Goal: Task Accomplishment & Management: Use online tool/utility

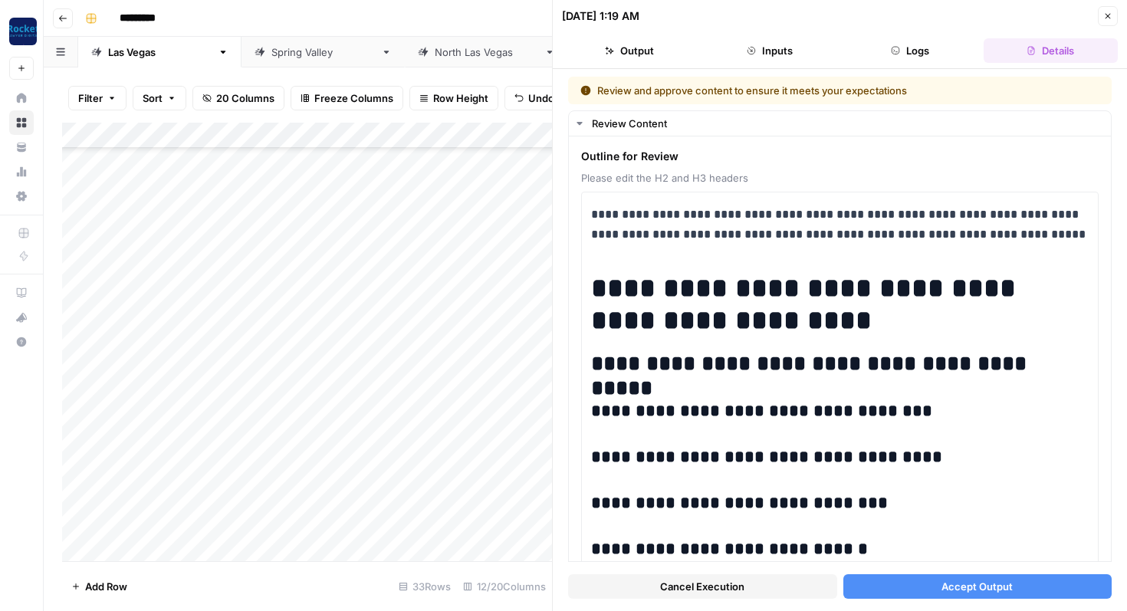
scroll to position [472, 0]
click at [1109, 12] on icon "button" at bounding box center [1107, 16] width 9 height 9
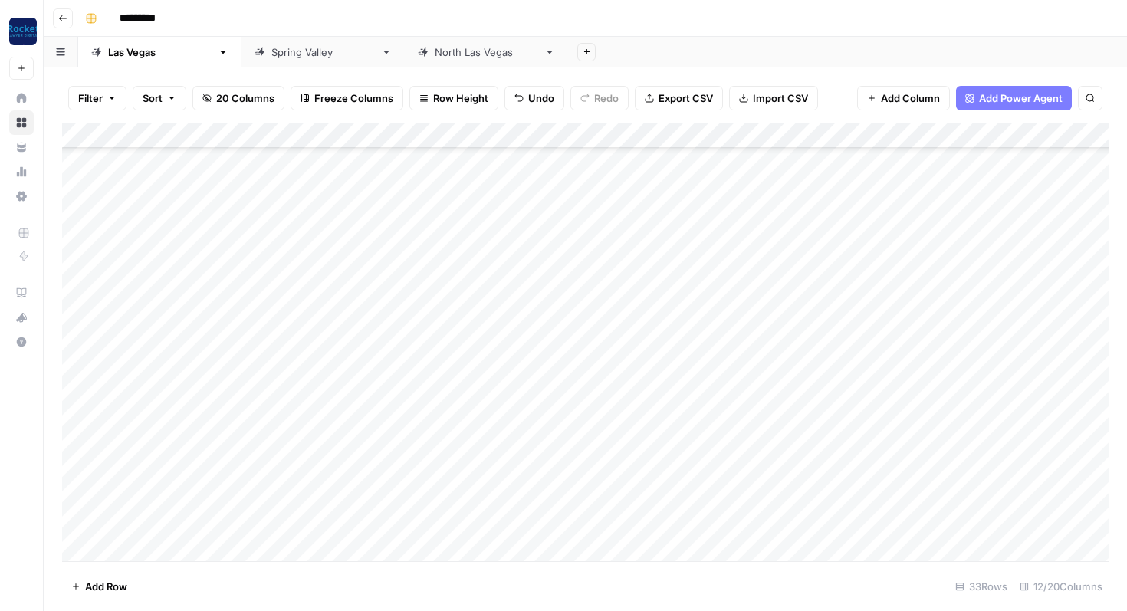
scroll to position [399, 0]
click at [435, 51] on div "[GEOGRAPHIC_DATA]" at bounding box center [487, 51] width 104 height 15
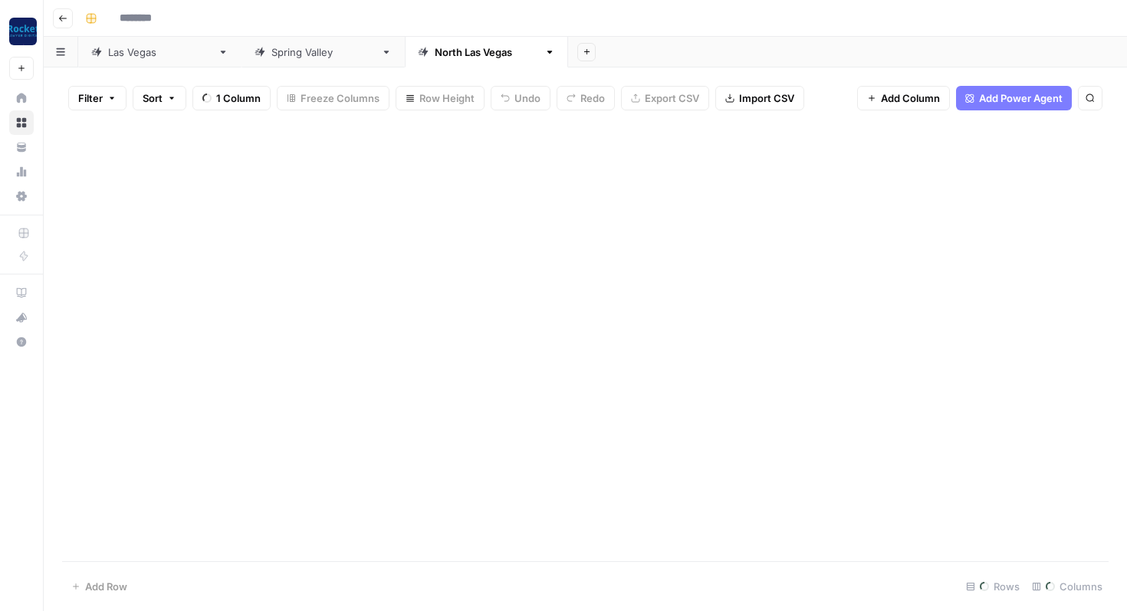
type input "*********"
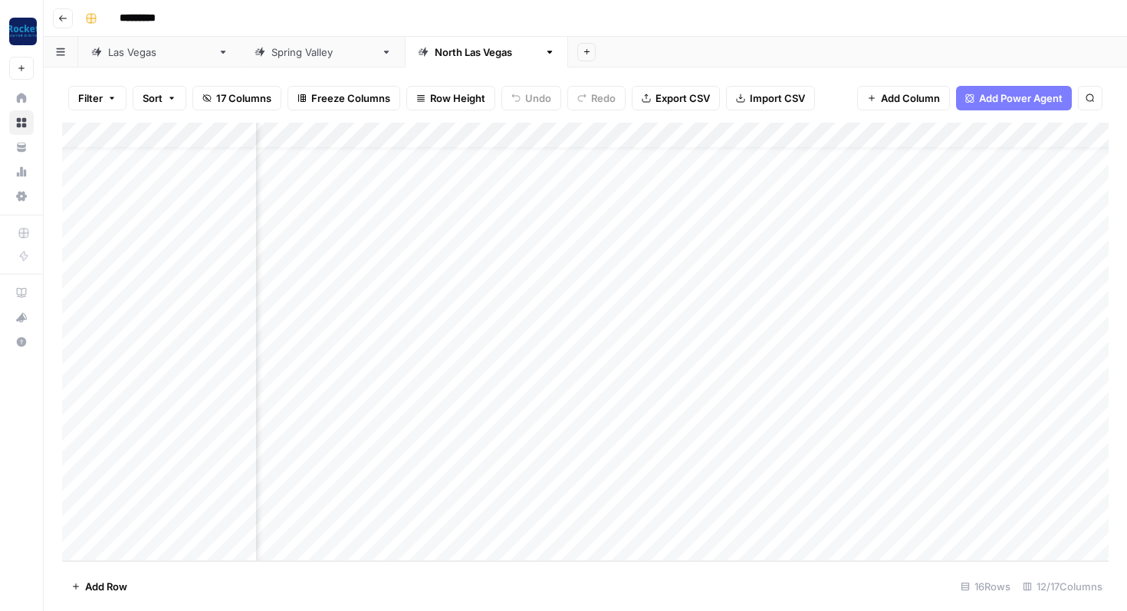
scroll to position [29, 305]
click at [418, 521] on div "Add Column" at bounding box center [585, 342] width 1047 height 439
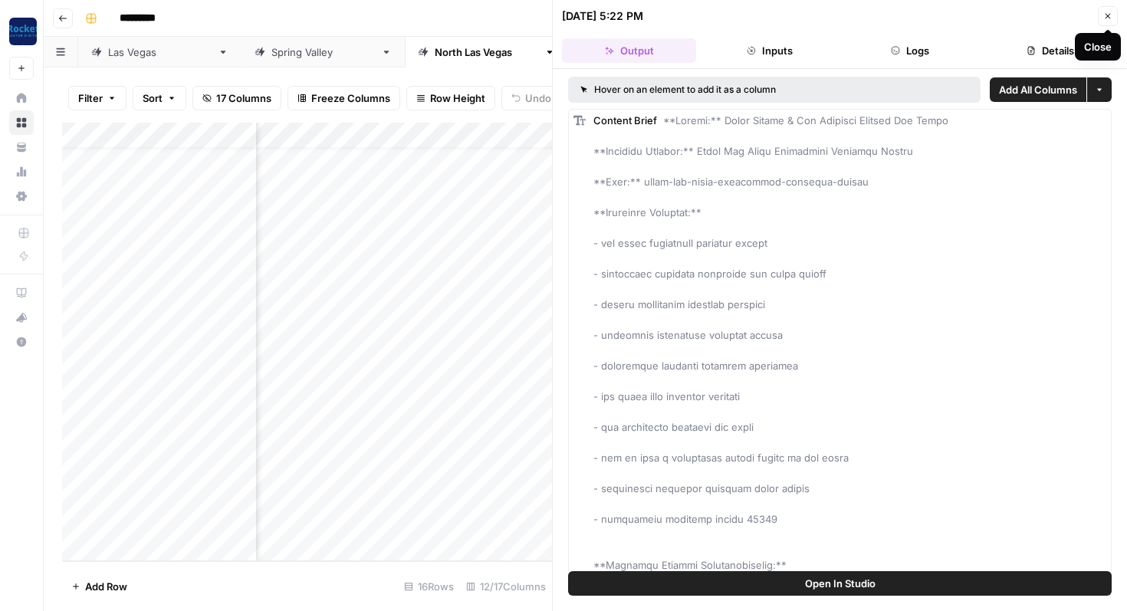
click at [1107, 14] on icon "button" at bounding box center [1107, 16] width 9 height 9
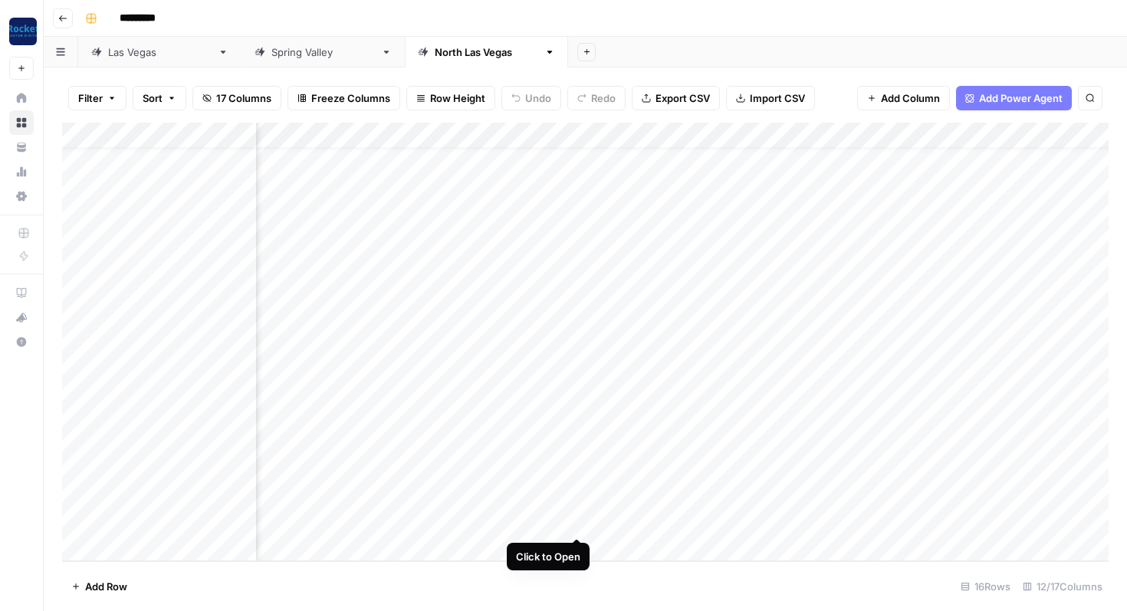
click at [575, 524] on div "Add Column" at bounding box center [585, 342] width 1047 height 439
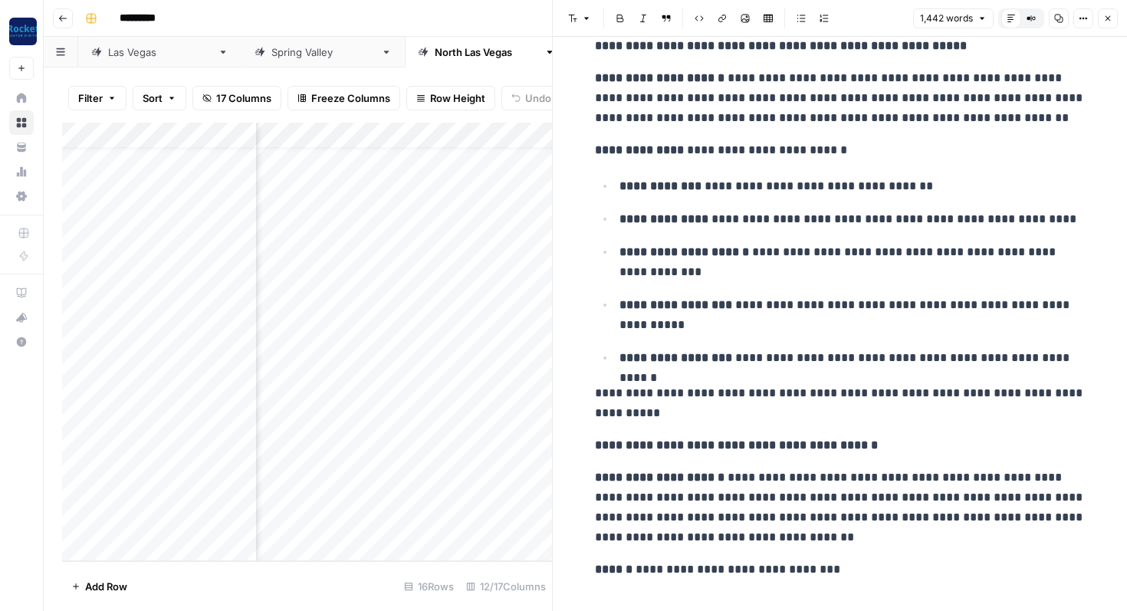
scroll to position [1569, 0]
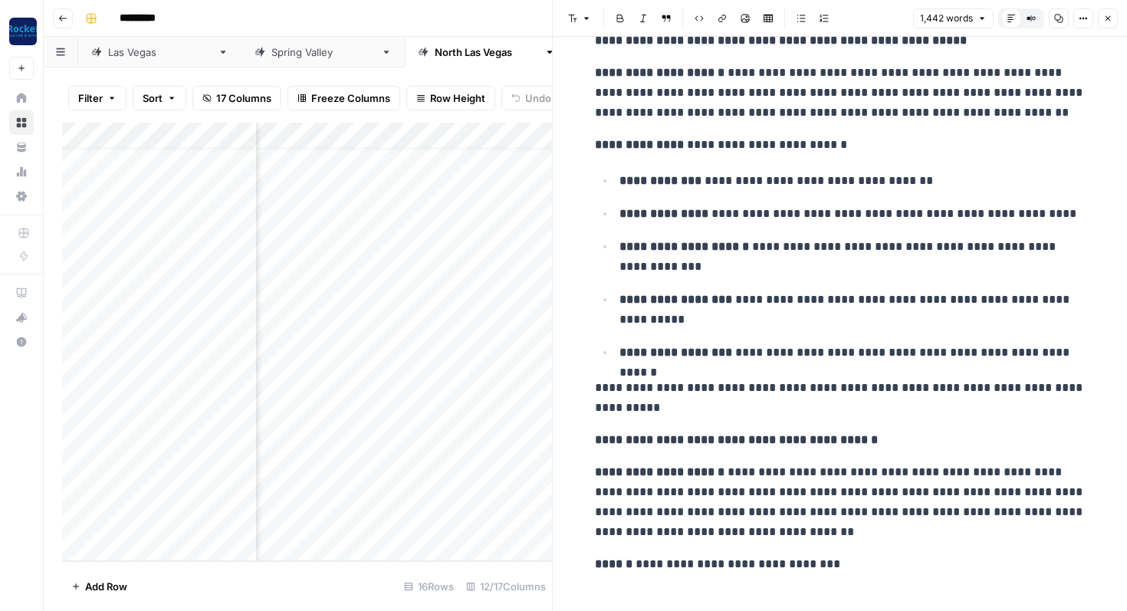
click at [1107, 22] on icon "button" at bounding box center [1107, 18] width 9 height 9
